Goal: Browse casually

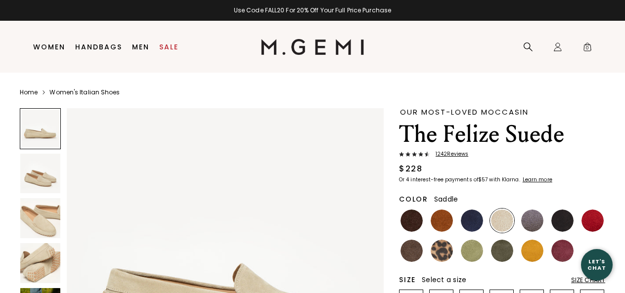
click at [564, 249] on img at bounding box center [563, 251] width 22 height 22
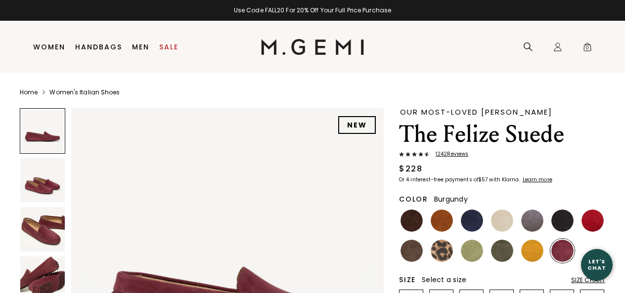
click at [442, 217] on img at bounding box center [442, 221] width 22 height 22
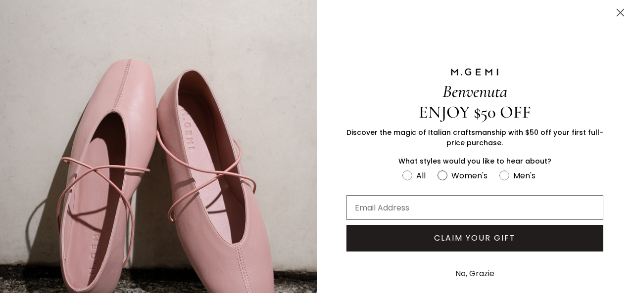
click at [439, 172] on circle "FULLSCREEN Form" at bounding box center [441, 175] width 9 height 9
click at [402, 169] on input "Women's" at bounding box center [402, 169] width 0 height 0
radio input "true"
click at [380, 201] on input "Email Address" at bounding box center [474, 207] width 257 height 25
type input "[EMAIL_ADDRESS][DOMAIN_NAME]"
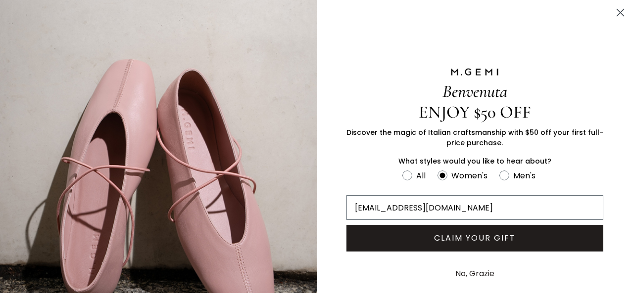
click at [440, 239] on button "CLAIM YOUR GIFT" at bounding box center [474, 238] width 257 height 27
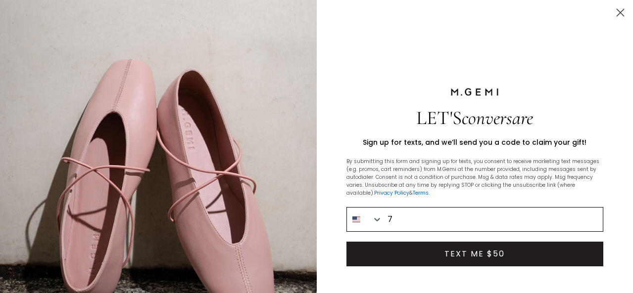
type input "[PHONE_NUMBER]"
click at [472, 251] on button "TEXT ME $50" at bounding box center [474, 254] width 257 height 25
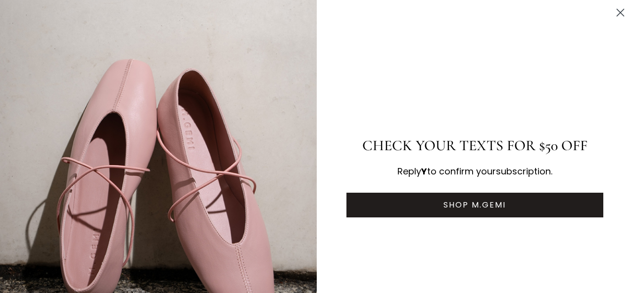
click at [490, 202] on button "SHOP M.GEMI" at bounding box center [474, 205] width 257 height 25
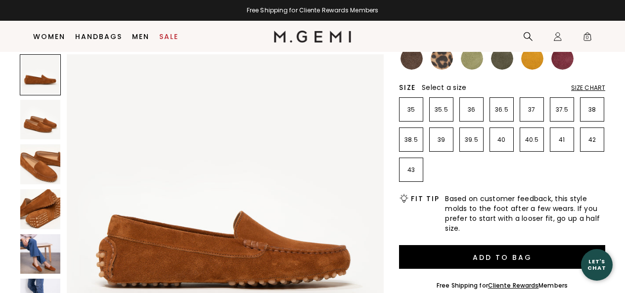
scroll to position [175, 0]
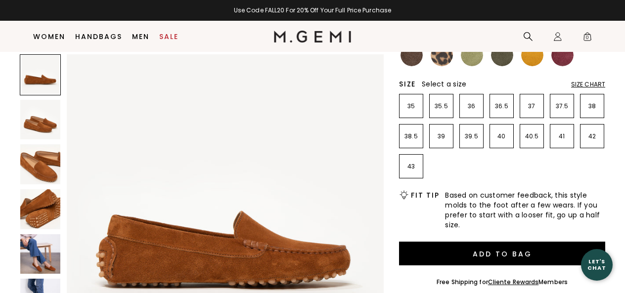
click at [39, 124] on img at bounding box center [40, 120] width 40 height 40
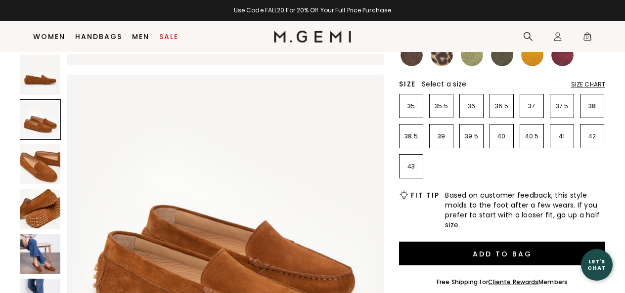
scroll to position [320, 0]
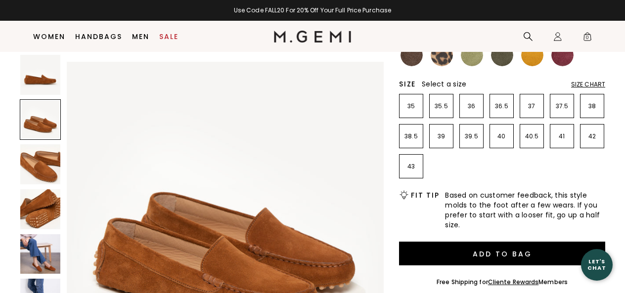
click at [41, 161] on img at bounding box center [40, 164] width 40 height 40
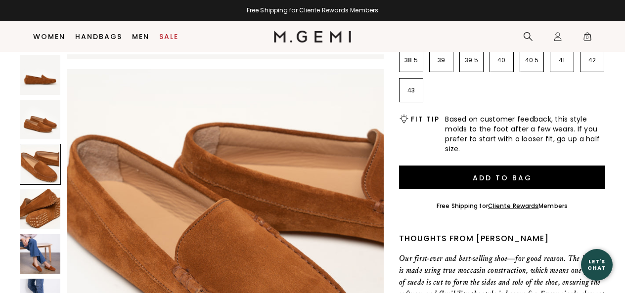
scroll to position [260, 0]
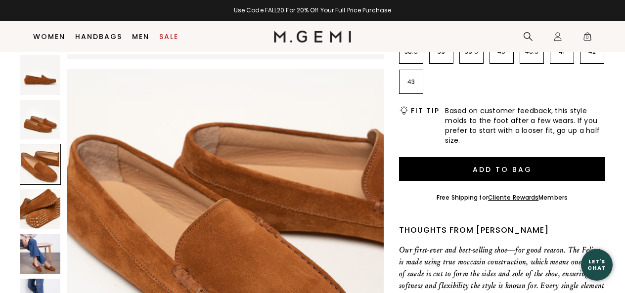
click at [38, 256] on img at bounding box center [40, 254] width 40 height 40
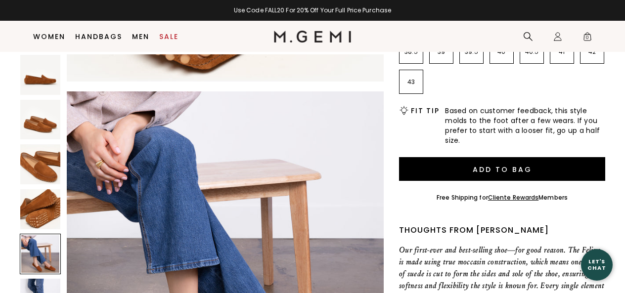
scroll to position [1279, 0]
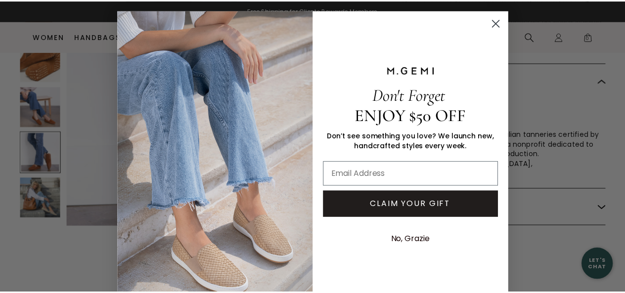
scroll to position [1631, 0]
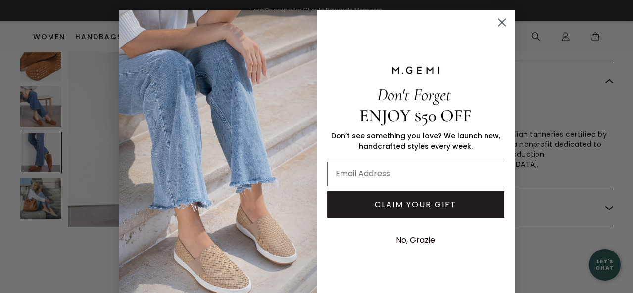
drag, startPoint x: 629, startPoint y: 58, endPoint x: 632, endPoint y: 80, distance: 22.0
click at [495, 23] on circle "Close dialog" at bounding box center [501, 22] width 16 height 16
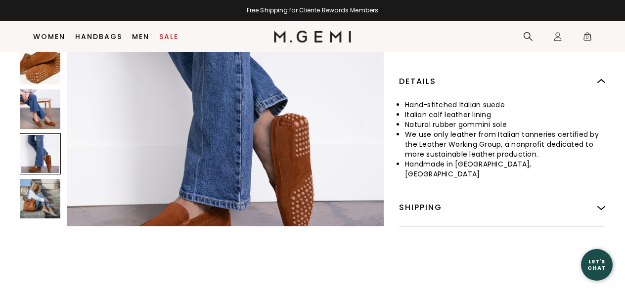
click at [30, 94] on img at bounding box center [40, 110] width 40 height 40
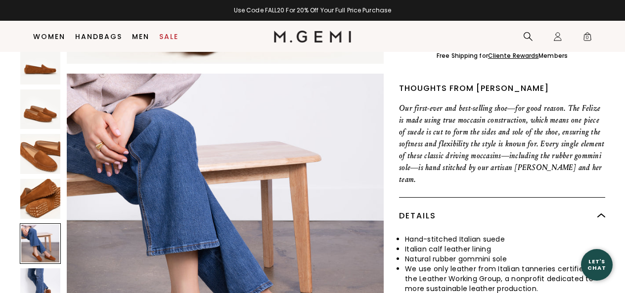
scroll to position [396, 0]
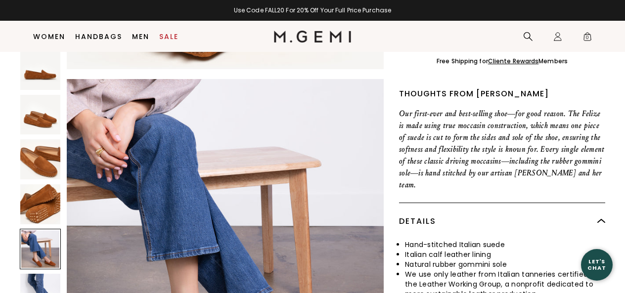
click at [33, 139] on img at bounding box center [40, 159] width 40 height 40
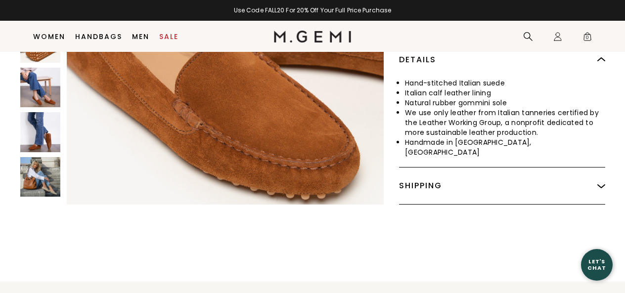
scroll to position [556, 0]
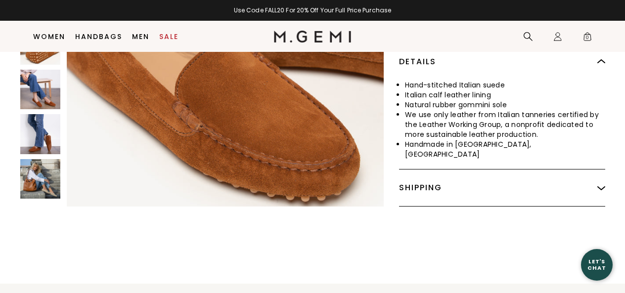
click at [601, 184] on img at bounding box center [602, 188] width 8 height 8
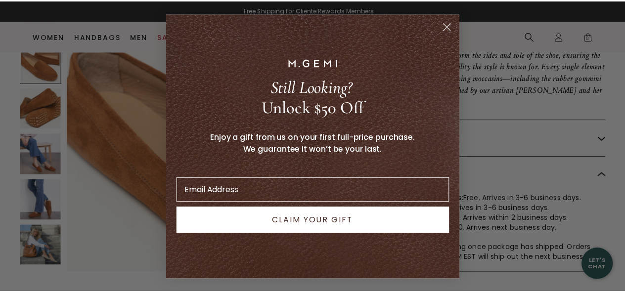
scroll to position [652, 0]
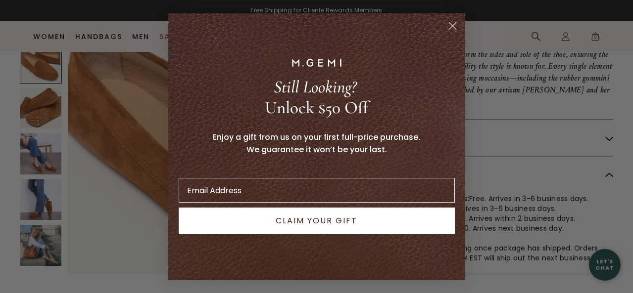
drag, startPoint x: 626, startPoint y: 101, endPoint x: 626, endPoint y: 91, distance: 10.4
click at [450, 22] on circle "Close dialog" at bounding box center [452, 25] width 16 height 16
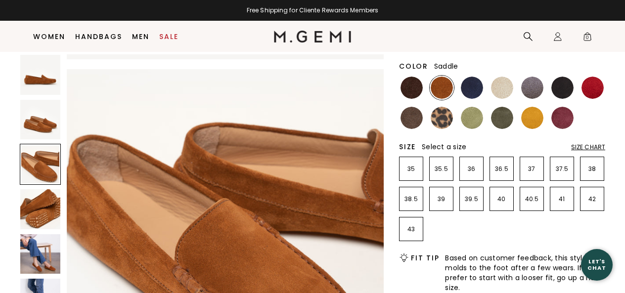
scroll to position [100, 0]
